Goal: Find specific page/section: Find specific page/section

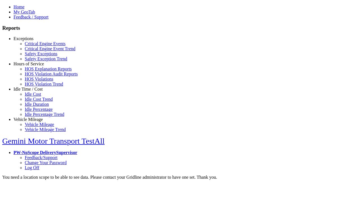
click at [32, 41] on link "Exceptions" at bounding box center [23, 38] width 20 height 5
click at [37, 46] on link "Critical Engine Events" at bounding box center [45, 43] width 41 height 5
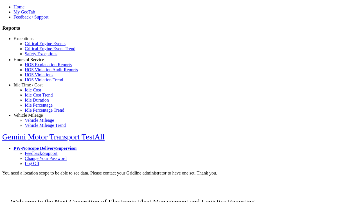
scroll to position [3, 0]
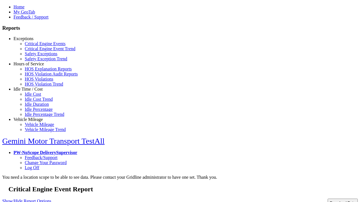
select select "**"
